Goal: Task Accomplishment & Management: Complete application form

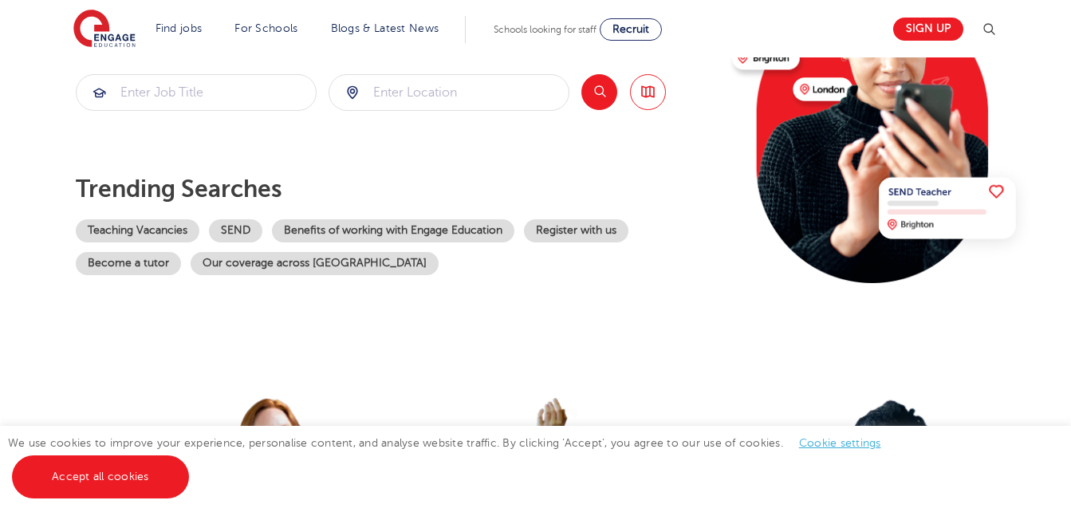
scroll to position [200, 0]
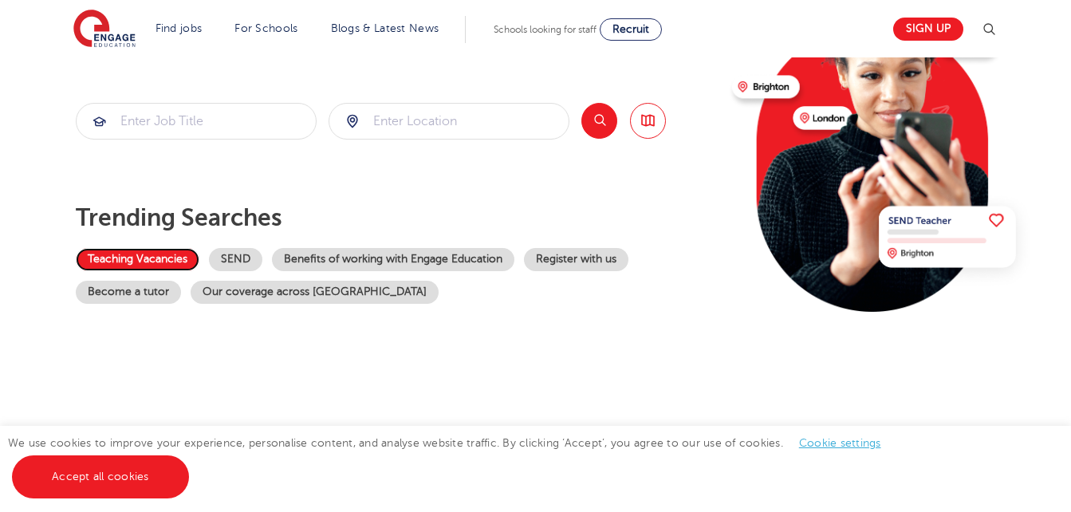
click at [154, 251] on link "Teaching Vacancies" at bounding box center [138, 259] width 124 height 23
click at [557, 260] on link "Register with us" at bounding box center [576, 259] width 104 height 23
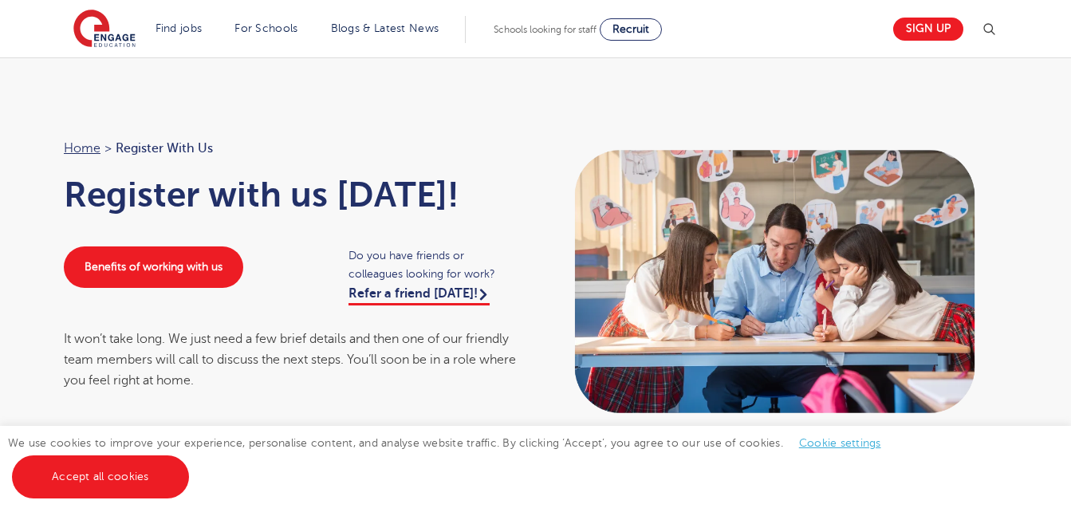
click at [1035, 112] on div "Home > Register with us Register with us [DATE]! Benefits of working with us Do…" at bounding box center [535, 273] width 1071 height 432
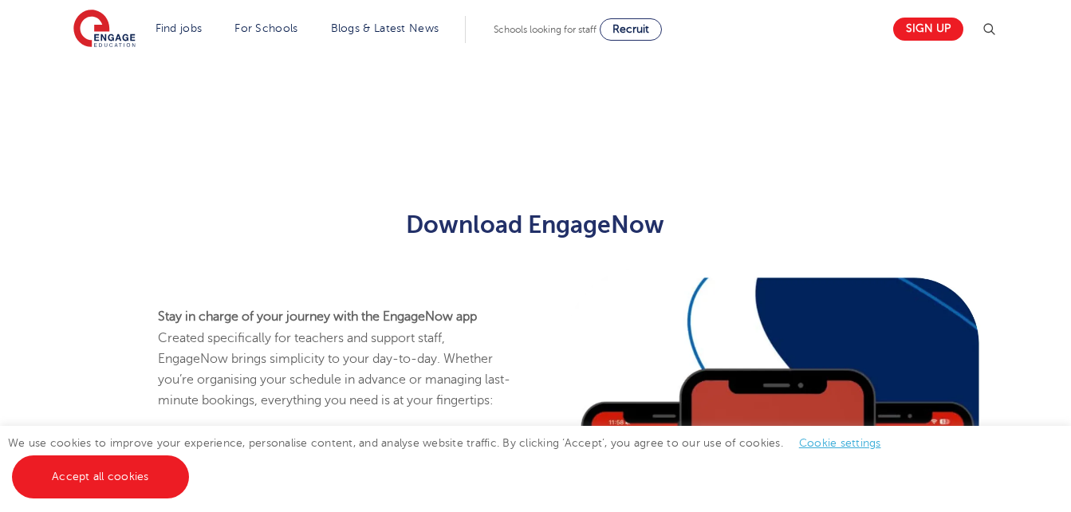
scroll to position [761, 0]
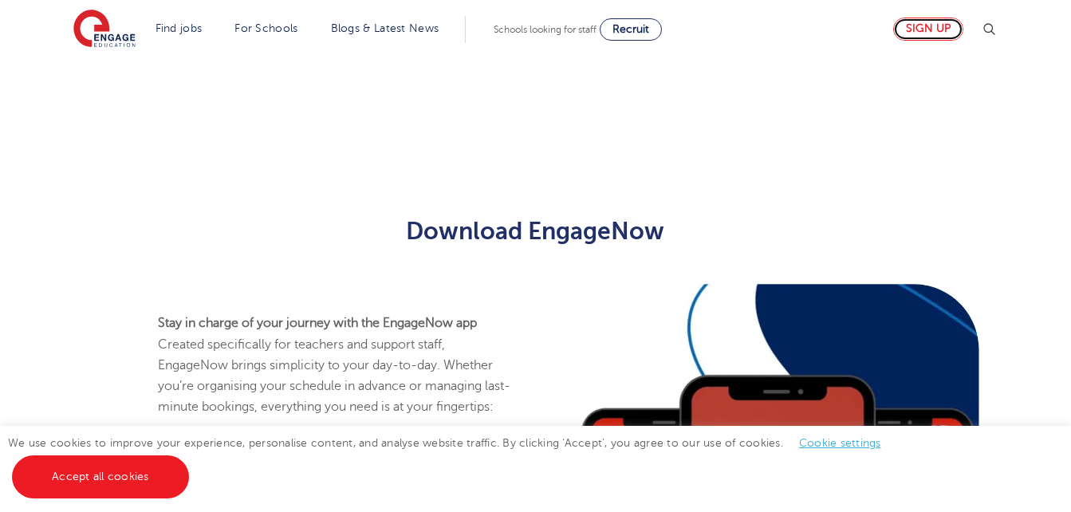
click at [922, 34] on link "Sign up" at bounding box center [928, 29] width 70 height 23
